Goal: Answer question/provide support

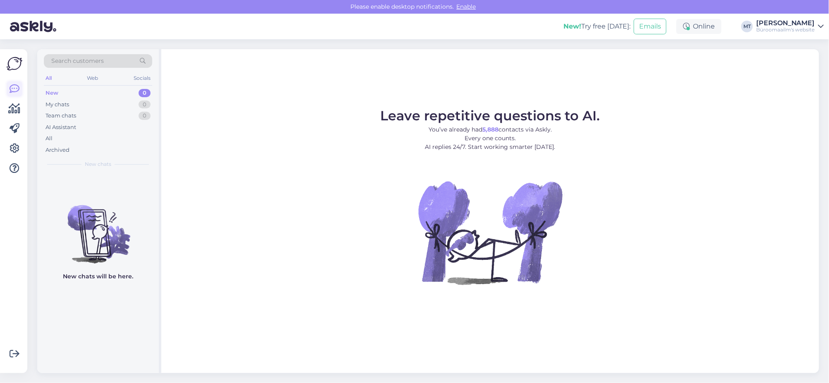
click at [17, 86] on icon at bounding box center [15, 89] width 10 height 10
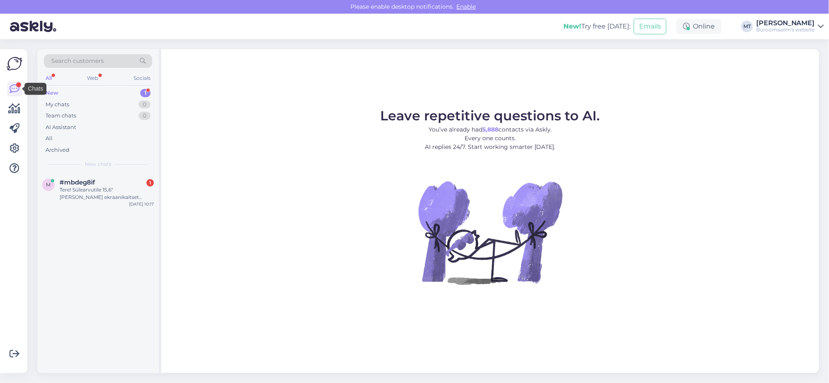
click at [53, 92] on div "New" at bounding box center [51, 93] width 13 height 8
click at [46, 92] on div "New" at bounding box center [51, 93] width 13 height 8
click at [86, 196] on div "Tere! Sülearvutile 15,6" oleks vaja ekraanikaitset sinise valguse vastu, midagi…" at bounding box center [107, 193] width 94 height 15
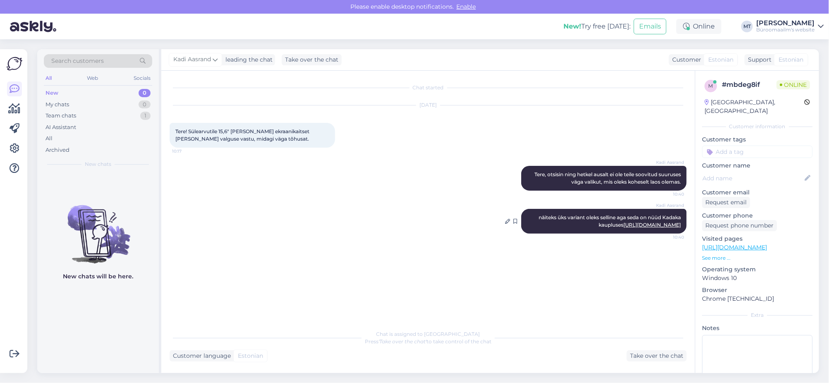
click at [636, 228] on link "https://www.byroomaailm.ee/ekraanifilter-kensington-pf15-6-magpro-magnetic-194x…" at bounding box center [651, 225] width 57 height 6
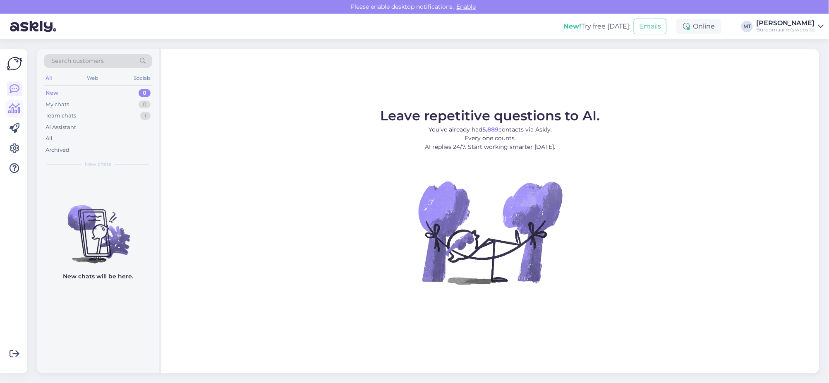
click at [15, 108] on icon at bounding box center [15, 109] width 12 height 10
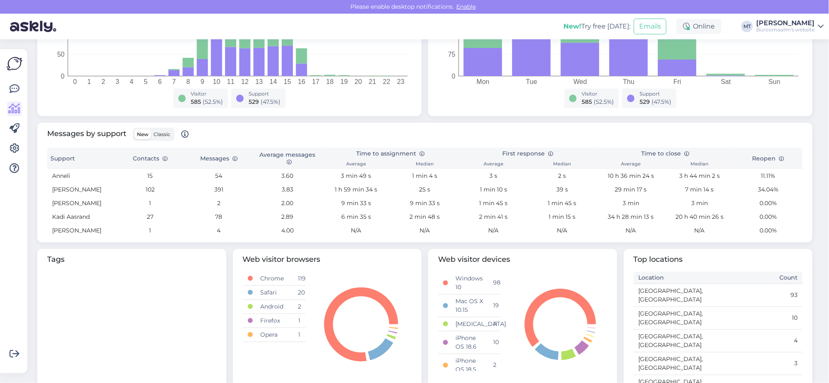
scroll to position [206, 0]
click at [156, 132] on span "Classic" at bounding box center [161, 133] width 17 height 6
click at [151, 129] on input "Classic" at bounding box center [151, 129] width 0 height 0
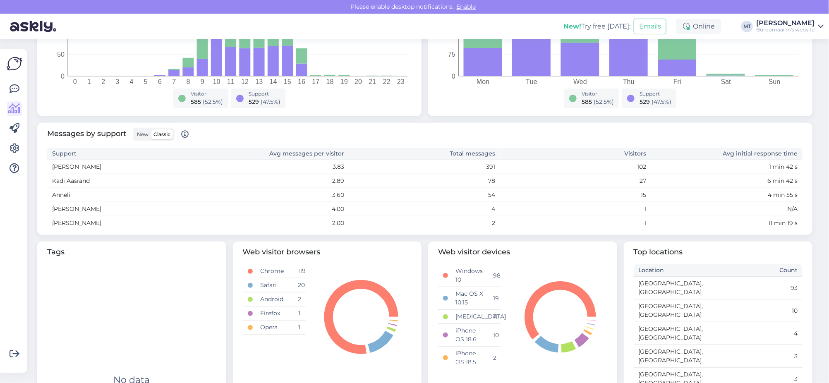
scroll to position [0, 0]
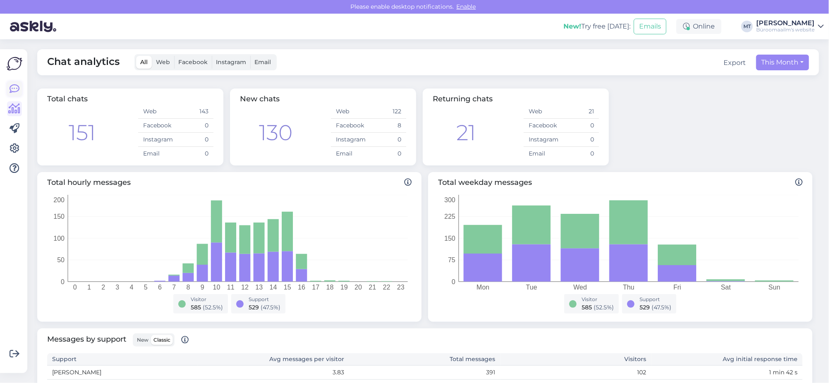
click at [10, 90] on icon at bounding box center [15, 89] width 10 height 10
